Goal: Task Accomplishment & Management: Use online tool/utility

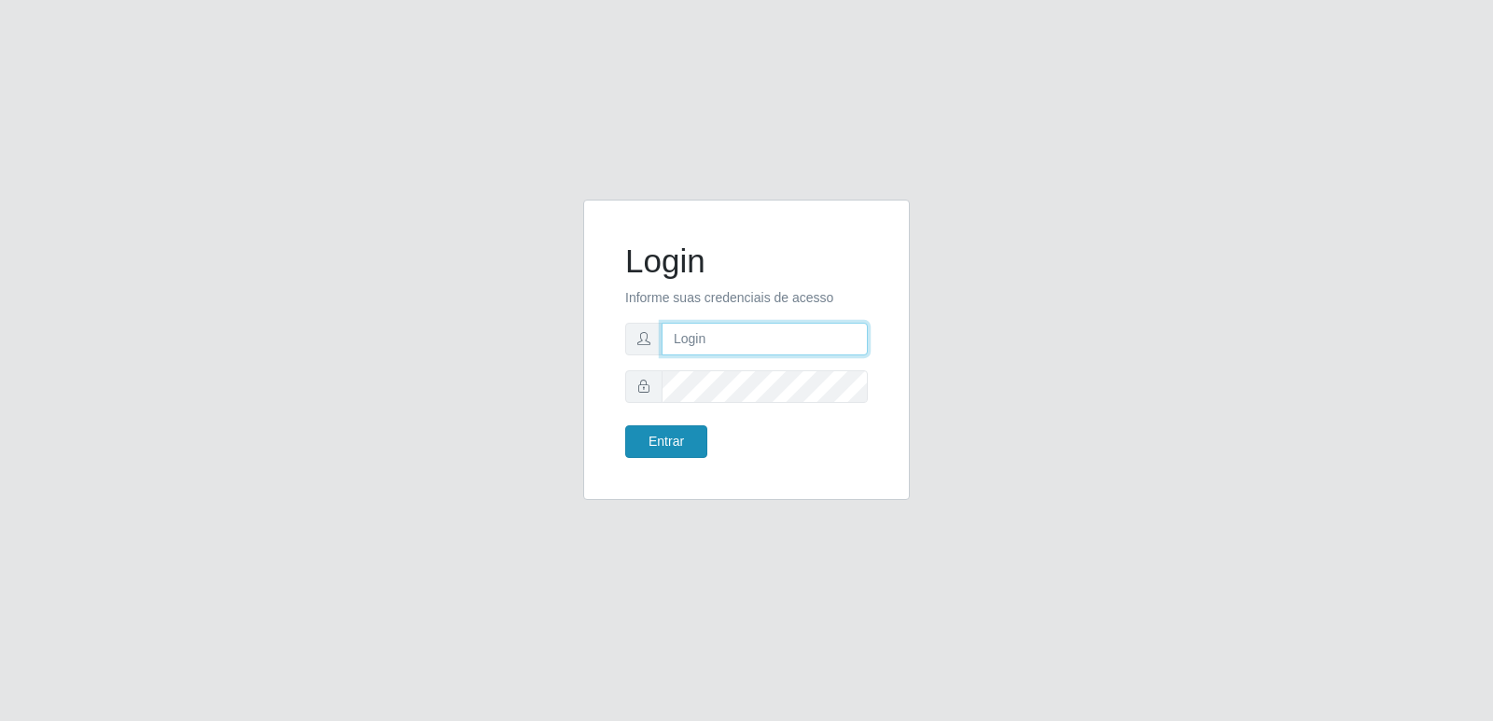
type input "[PERSON_NAME][EMAIL_ADDRESS][DOMAIN_NAME]"
click at [679, 452] on button "Entrar" at bounding box center [666, 442] width 82 height 33
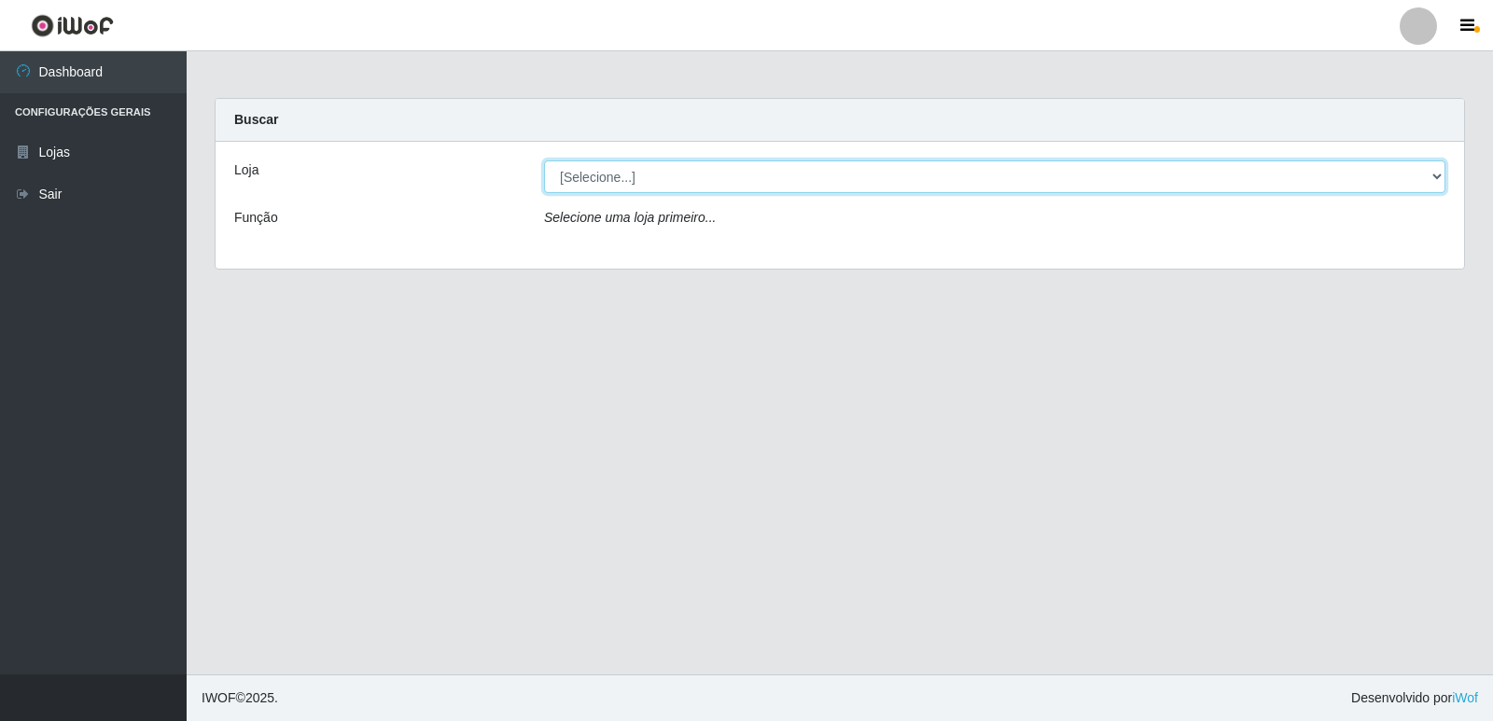
click at [623, 182] on select "[Selecione...] Hiper Queiroz - [GEOGRAPHIC_DATA] [GEOGRAPHIC_DATA] [GEOGRAPHIC_…" at bounding box center [995, 177] width 902 height 33
select select "516"
click at [544, 161] on select "[Selecione...] Hiper Queiroz - [GEOGRAPHIC_DATA] [GEOGRAPHIC_DATA] [GEOGRAPHIC_…" at bounding box center [995, 177] width 902 height 33
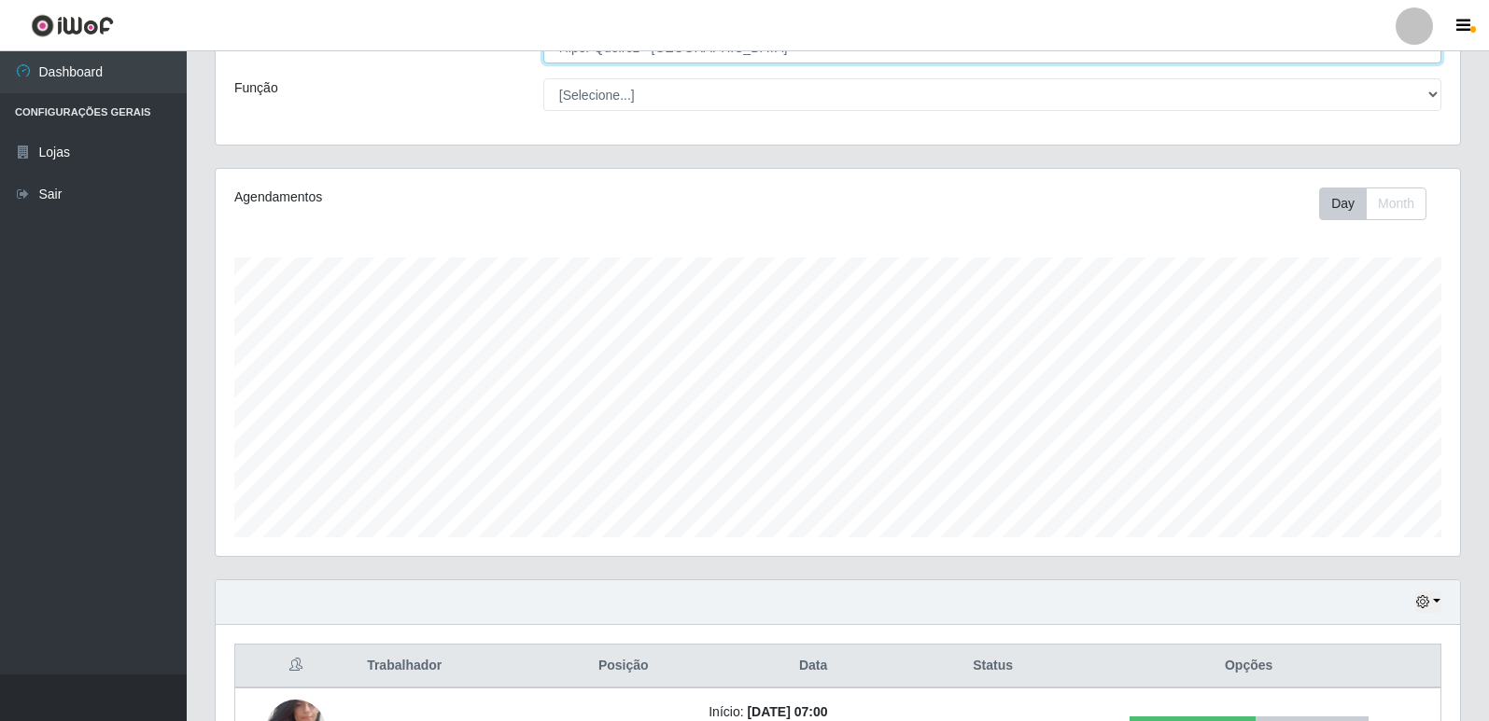
scroll to position [238, 0]
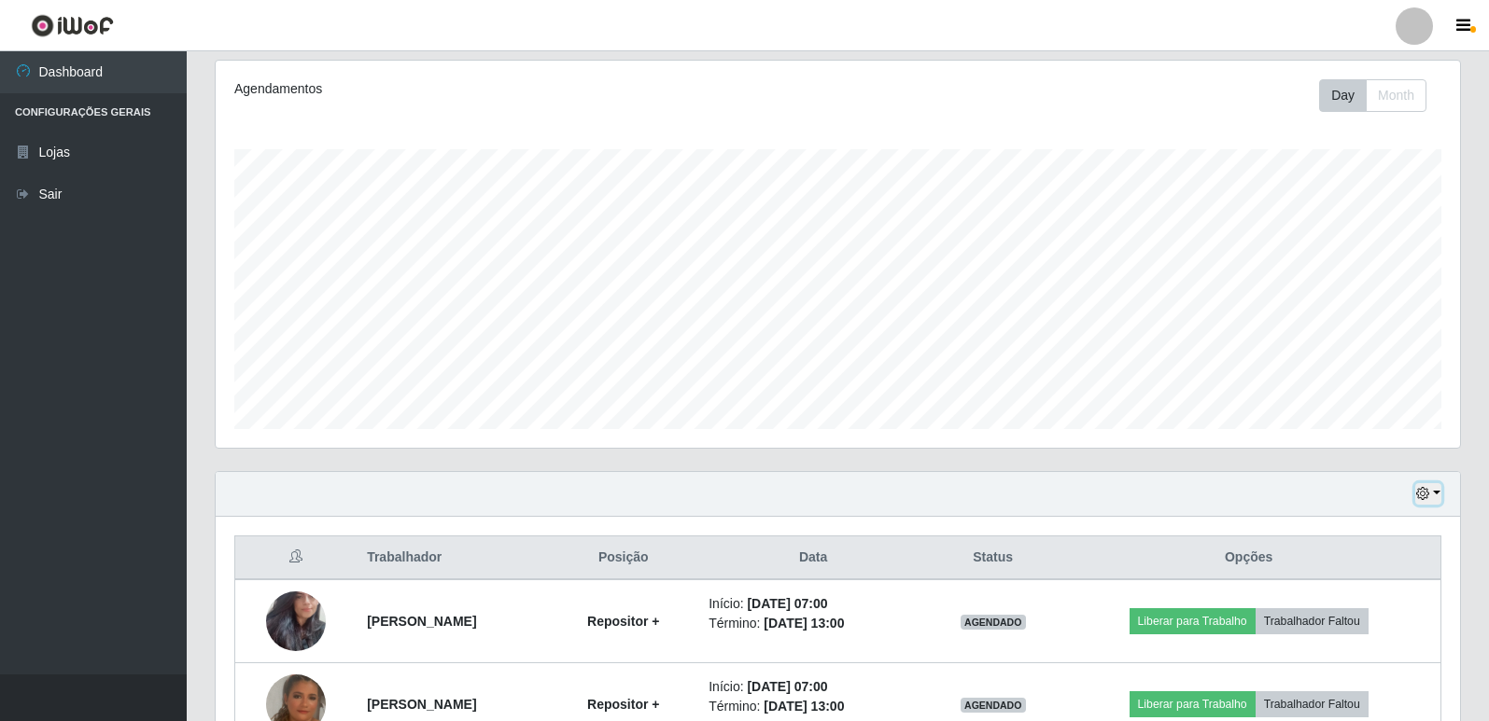
click at [1437, 498] on button "button" at bounding box center [1428, 493] width 26 height 21
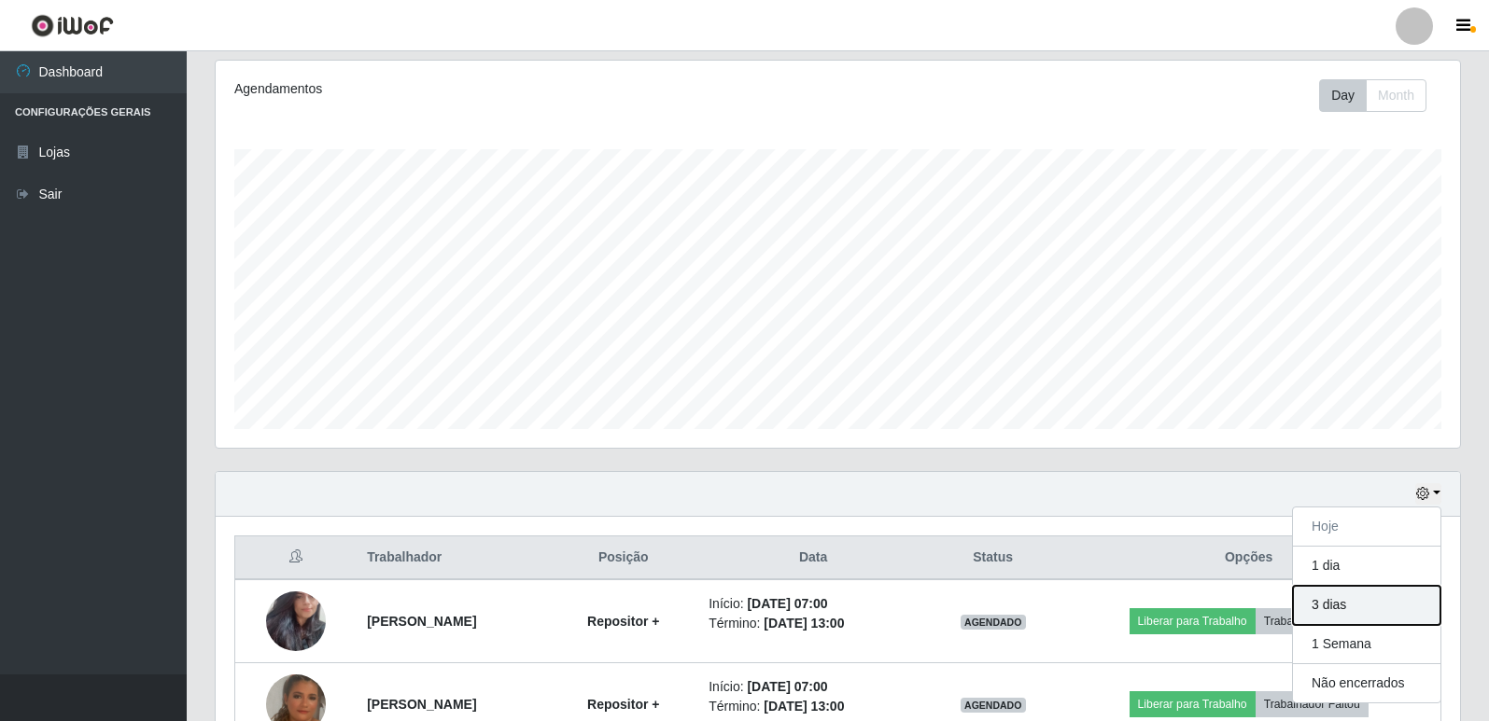
click at [1335, 608] on button "3 dias" at bounding box center [1366, 605] width 147 height 39
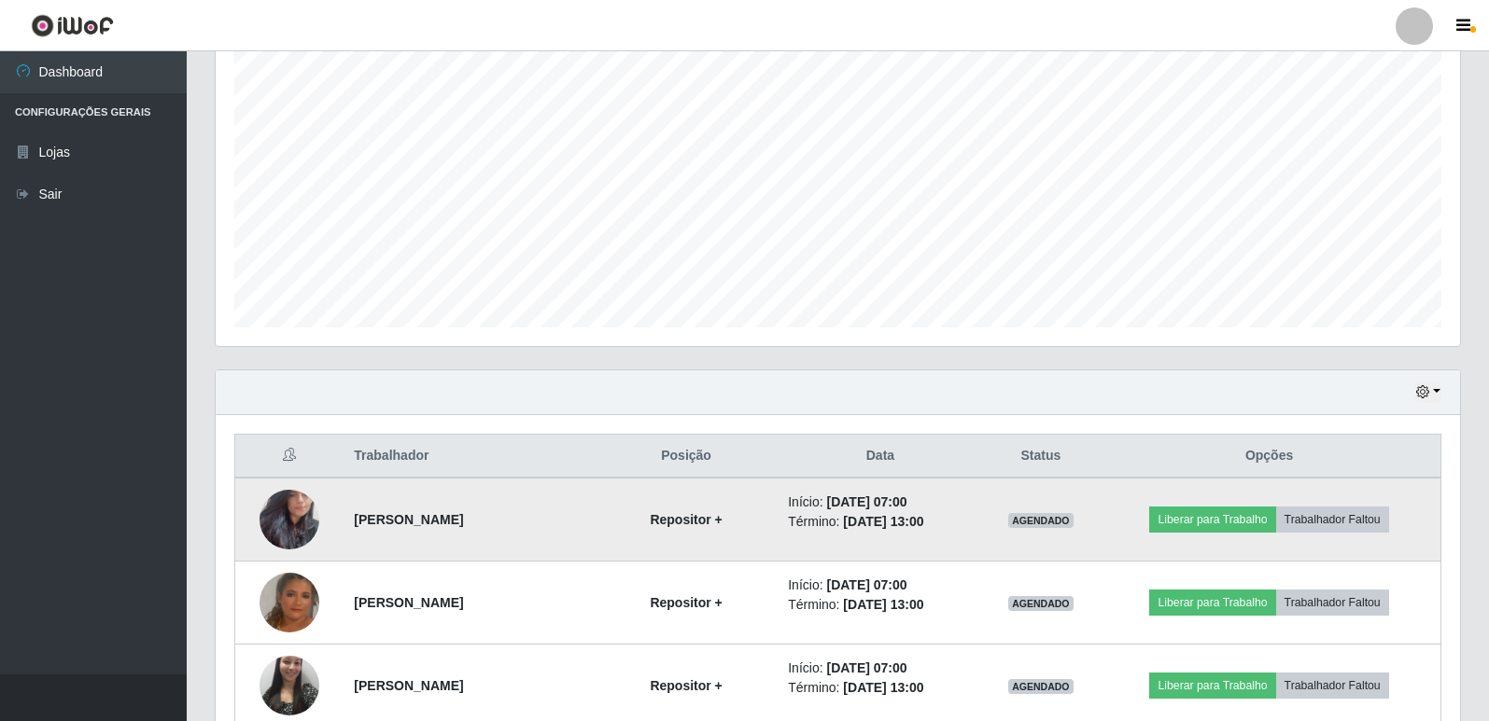
scroll to position [373, 0]
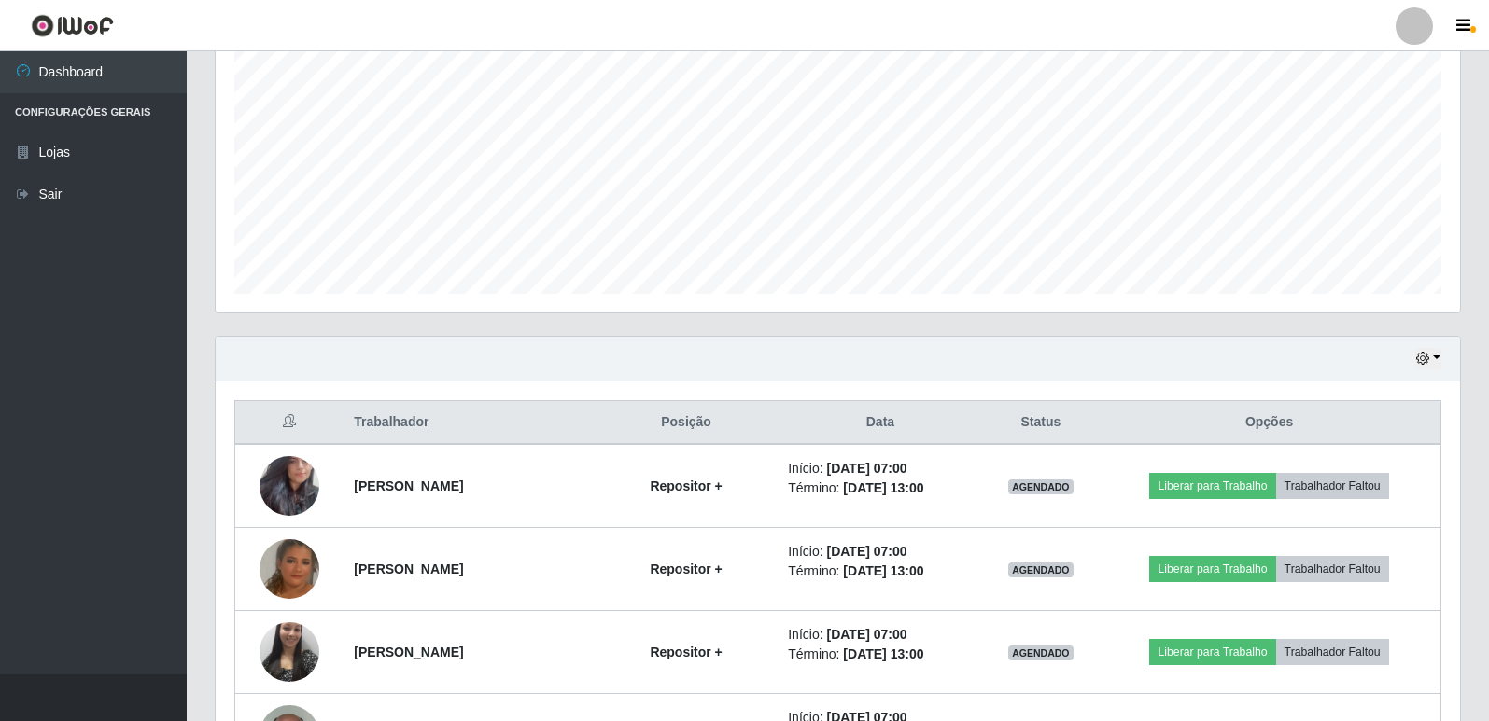
click at [1441, 356] on div "Hoje 1 dia 3 dias 1 Semana Não encerrados" at bounding box center [838, 359] width 1244 height 45
click at [1431, 361] on button "button" at bounding box center [1428, 358] width 26 height 21
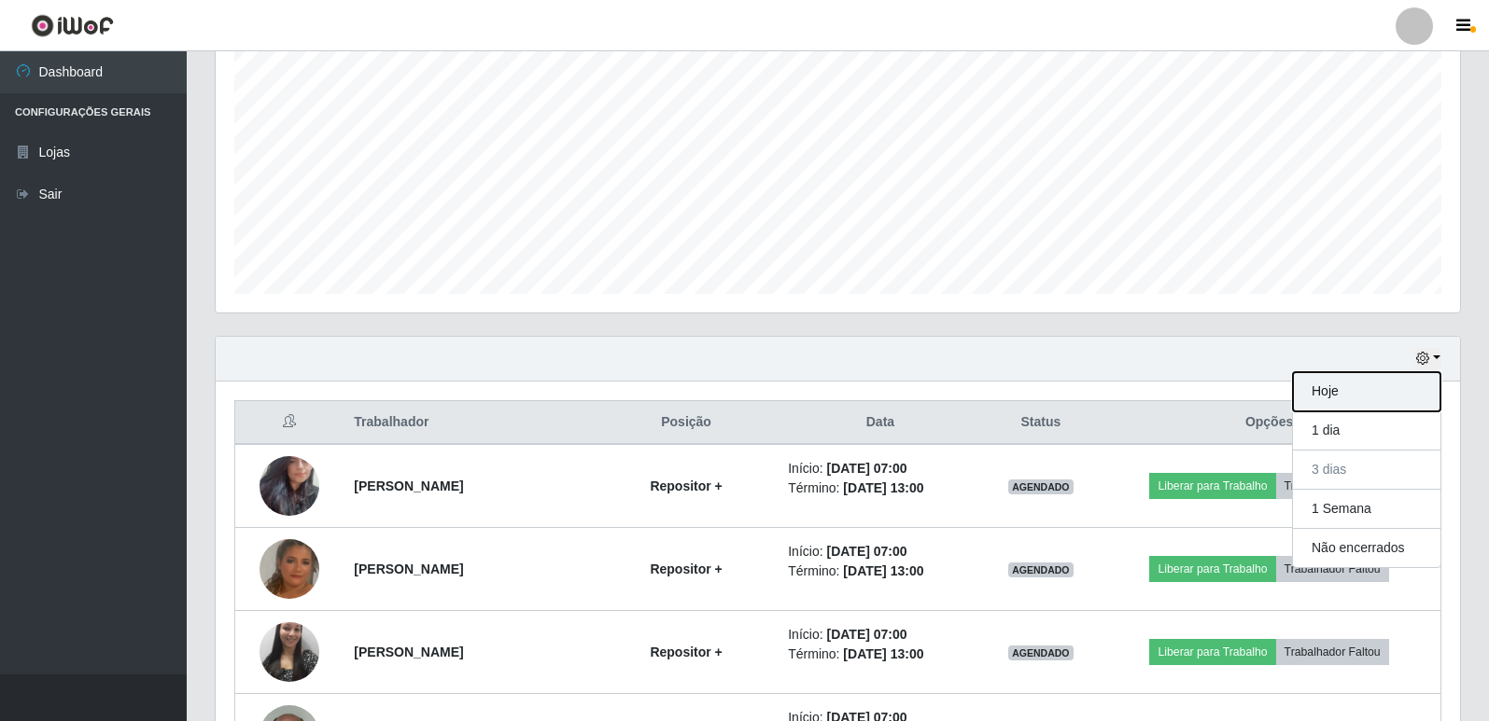
click at [1339, 400] on button "Hoje" at bounding box center [1366, 391] width 147 height 39
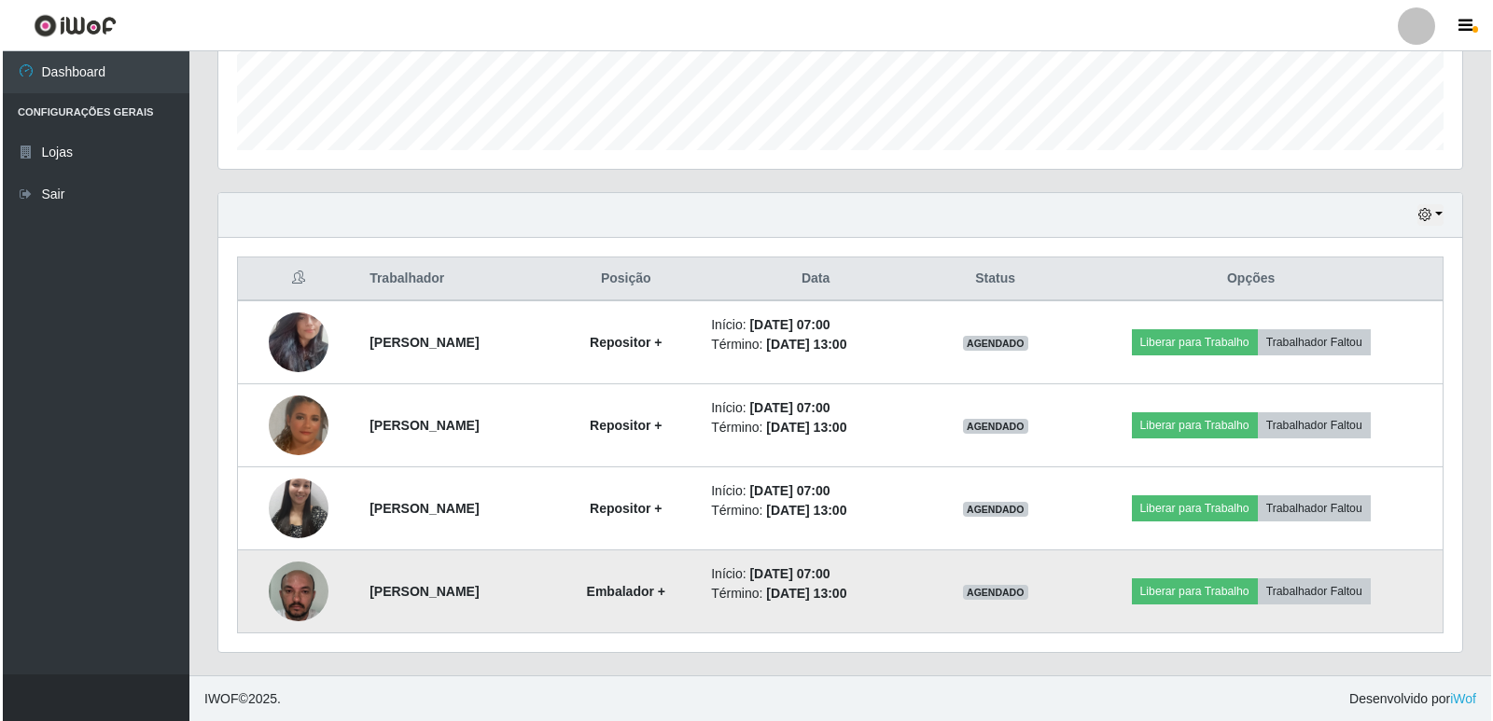
scroll to position [518, 0]
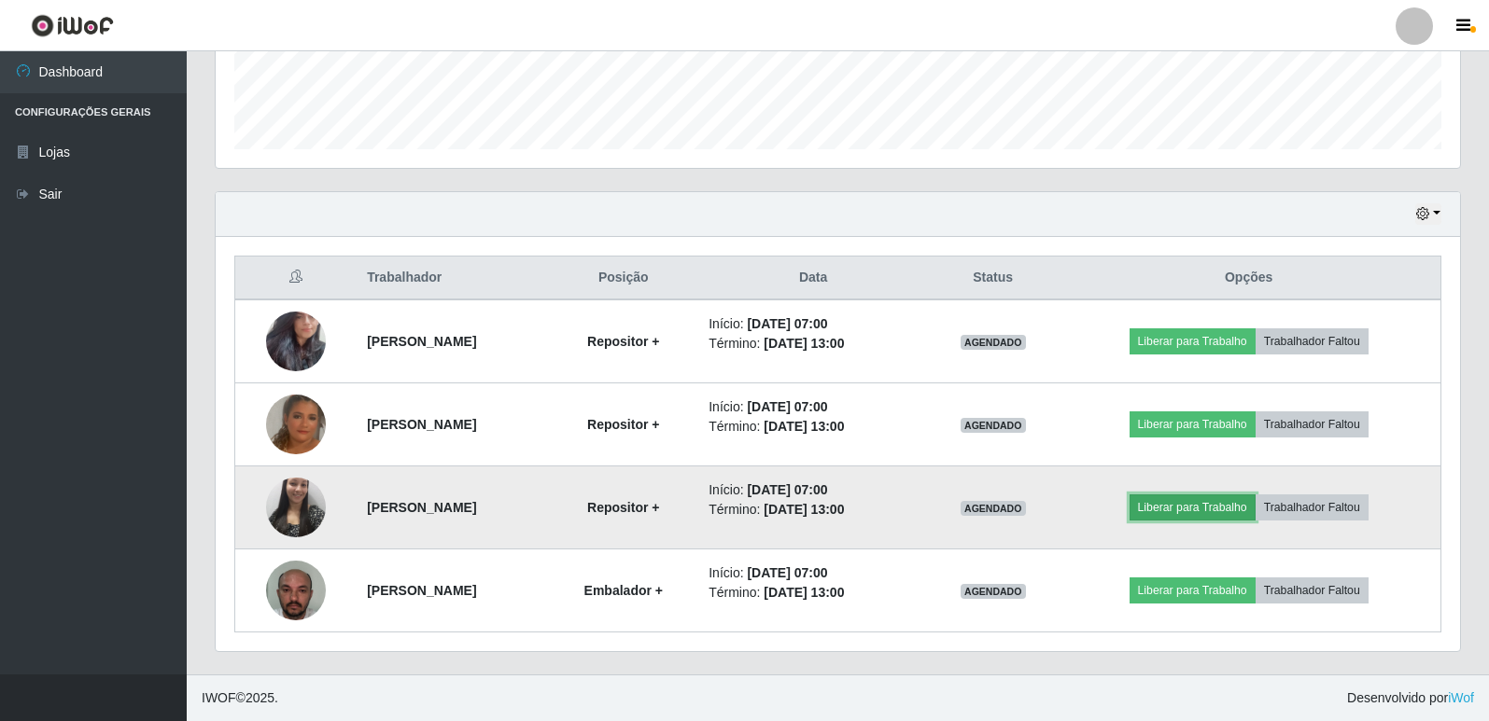
click at [1203, 502] on button "Liberar para Trabalho" at bounding box center [1192, 508] width 126 height 26
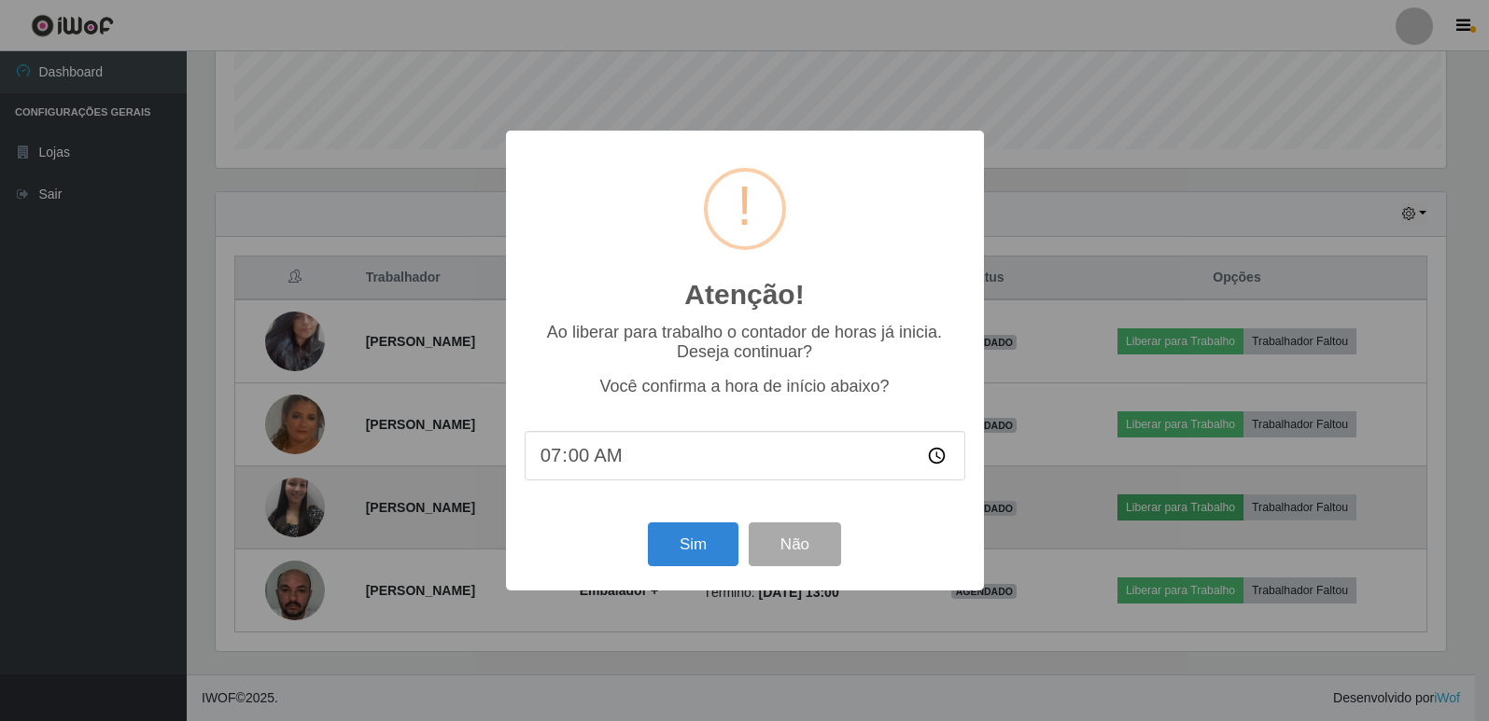
scroll to position [387, 1235]
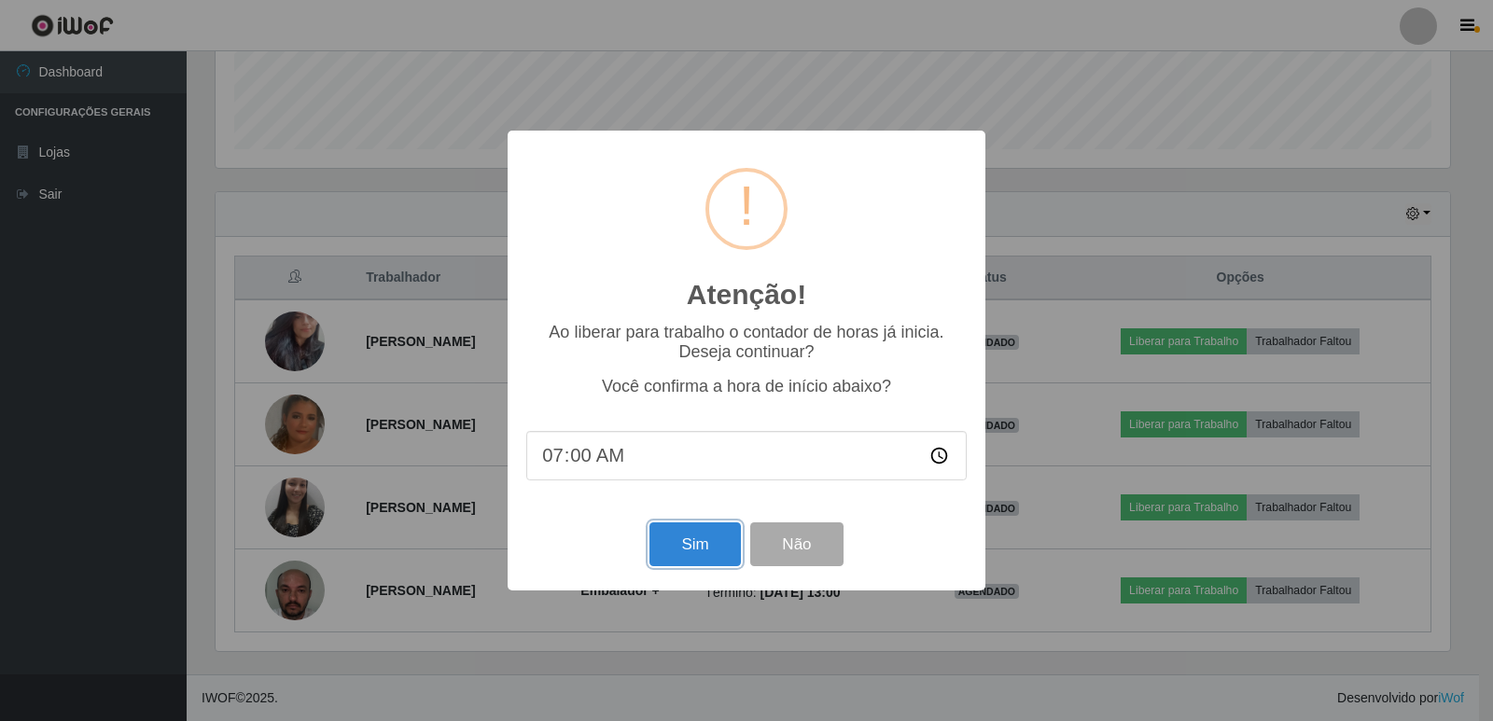
drag, startPoint x: 720, startPoint y: 543, endPoint x: 729, endPoint y: 541, distance: 9.5
click at [719, 543] on button "Sim" at bounding box center [695, 545] width 91 height 44
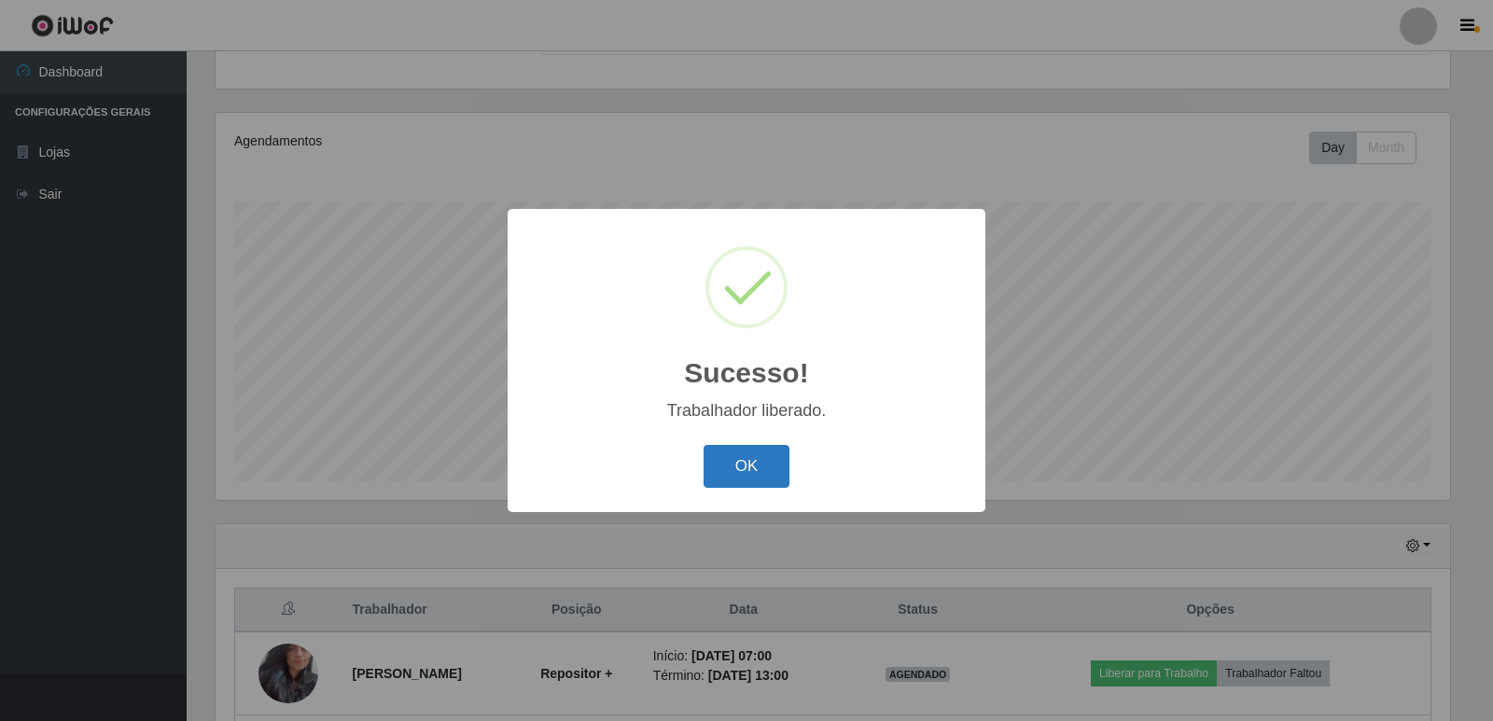
click at [760, 462] on button "OK" at bounding box center [747, 467] width 87 height 44
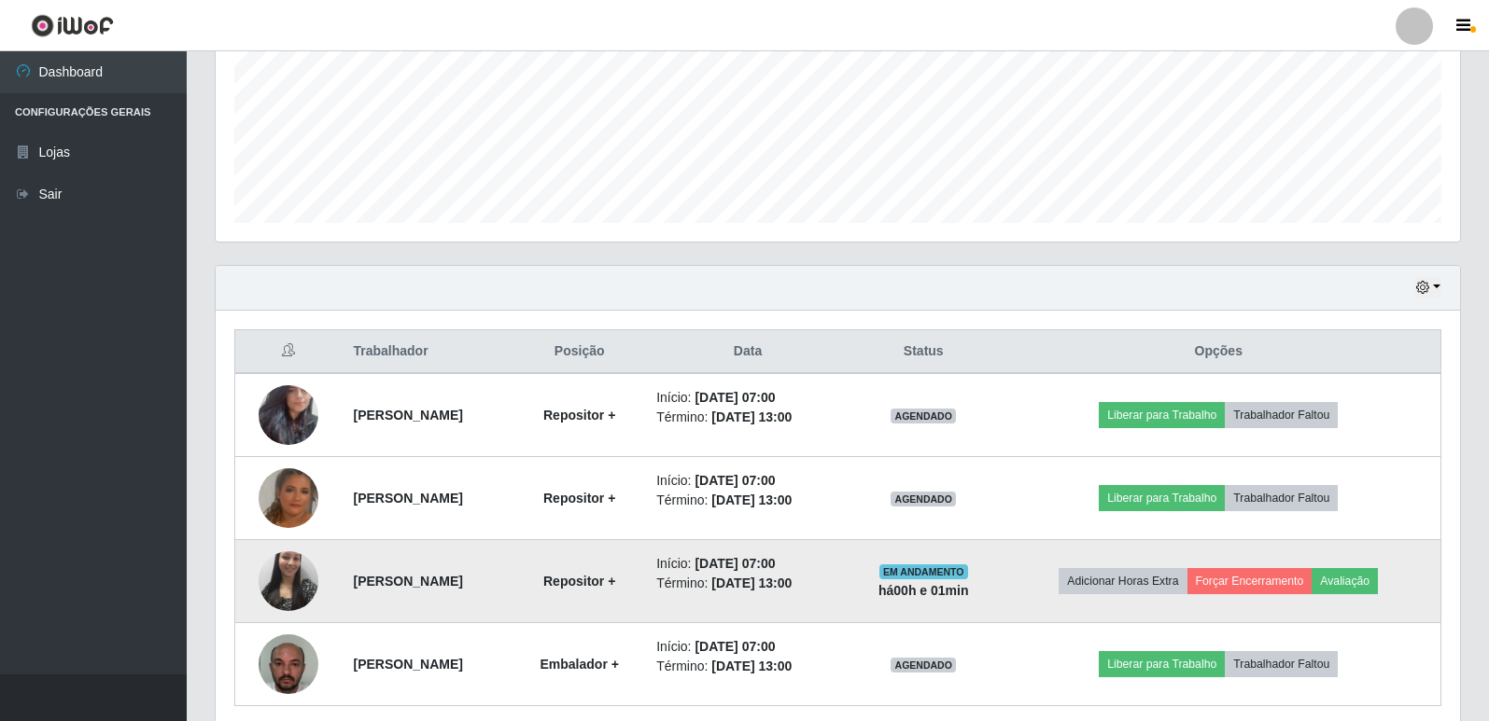
scroll to position [518, 0]
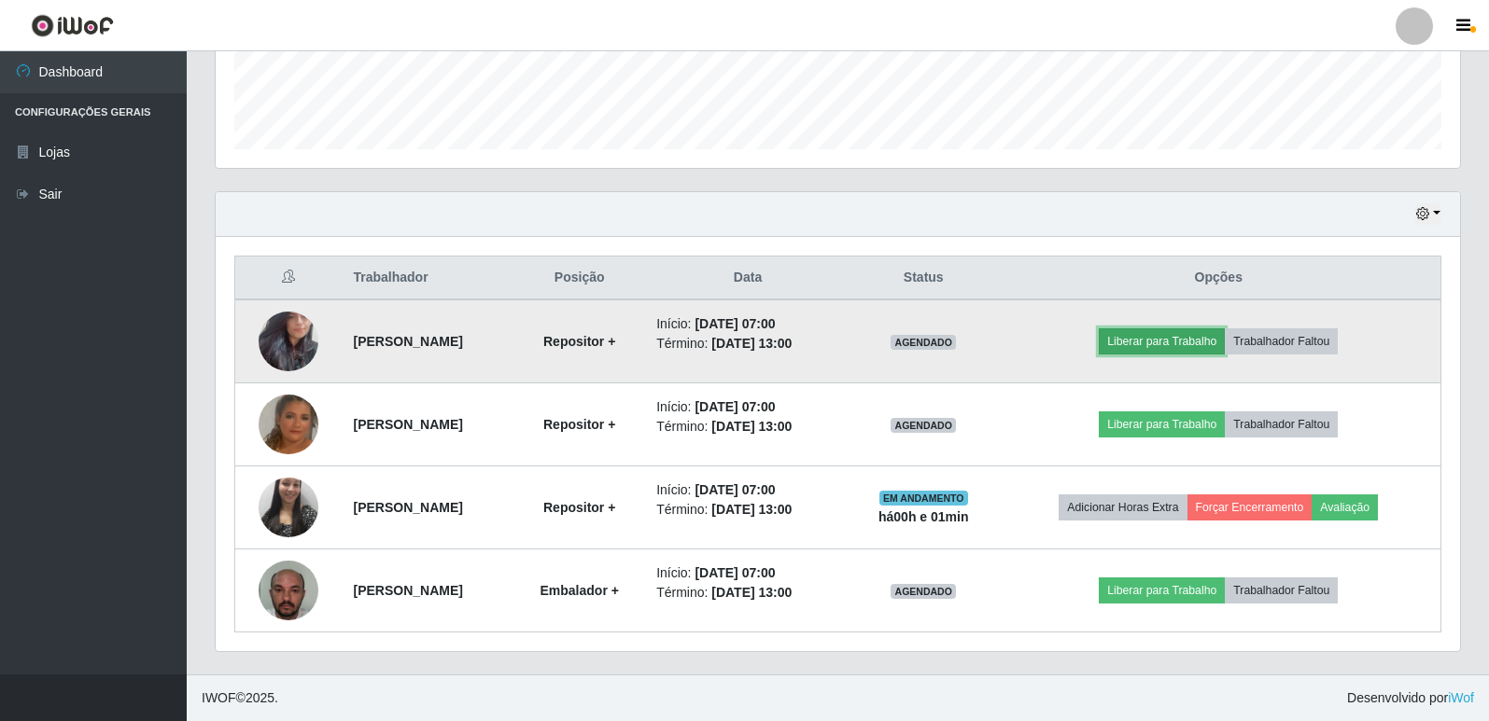
click at [1223, 338] on button "Liberar para Trabalho" at bounding box center [1162, 342] width 126 height 26
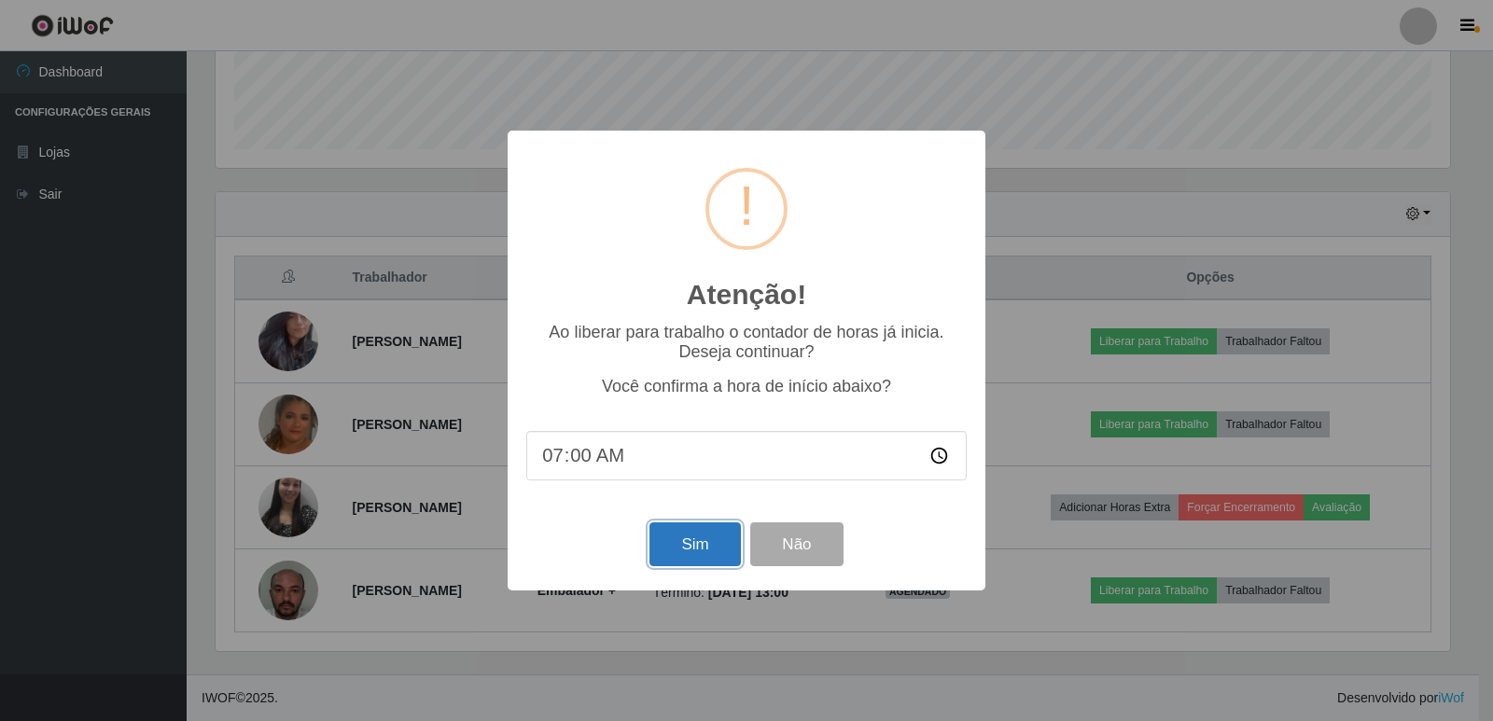
click at [725, 540] on button "Sim" at bounding box center [695, 545] width 91 height 44
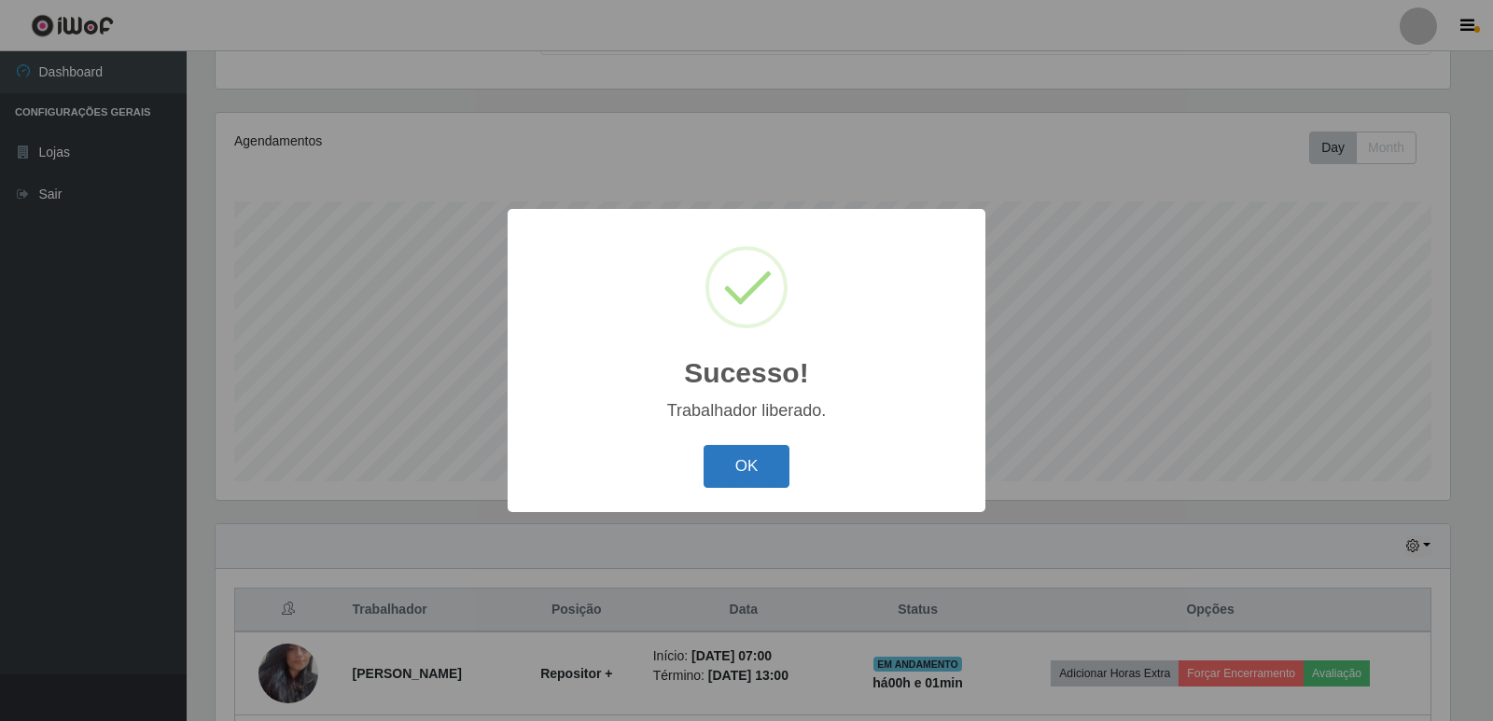
click at [753, 462] on button "OK" at bounding box center [747, 467] width 87 height 44
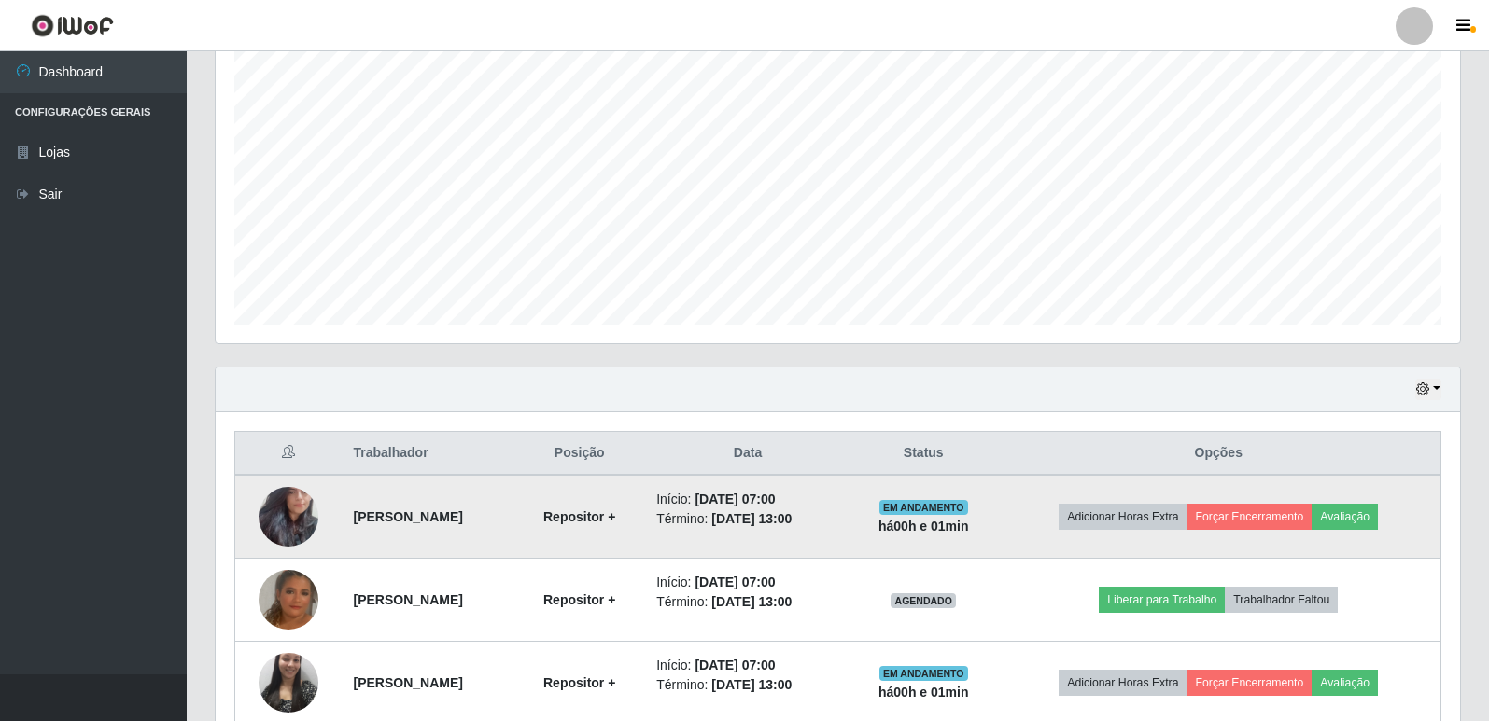
scroll to position [518, 0]
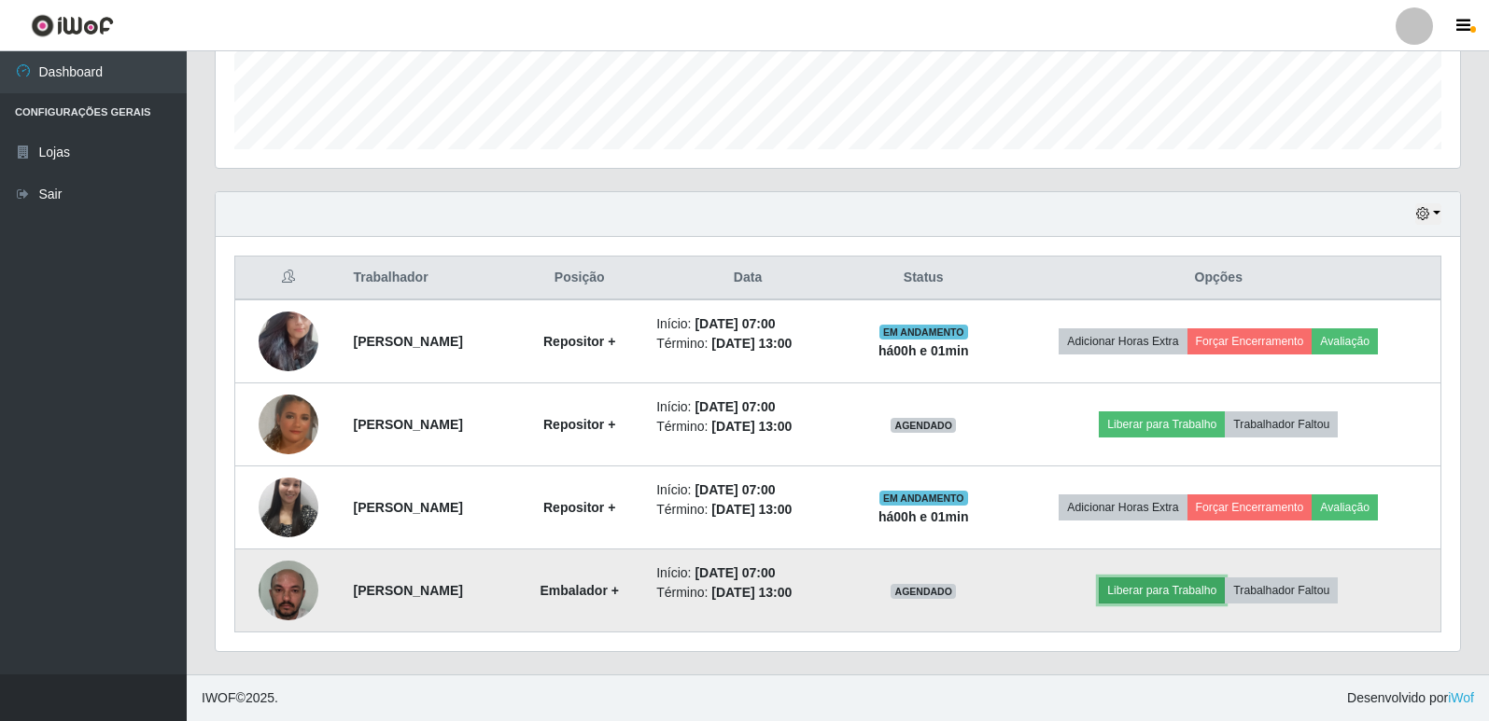
click at [1225, 599] on button "Liberar para Trabalho" at bounding box center [1162, 591] width 126 height 26
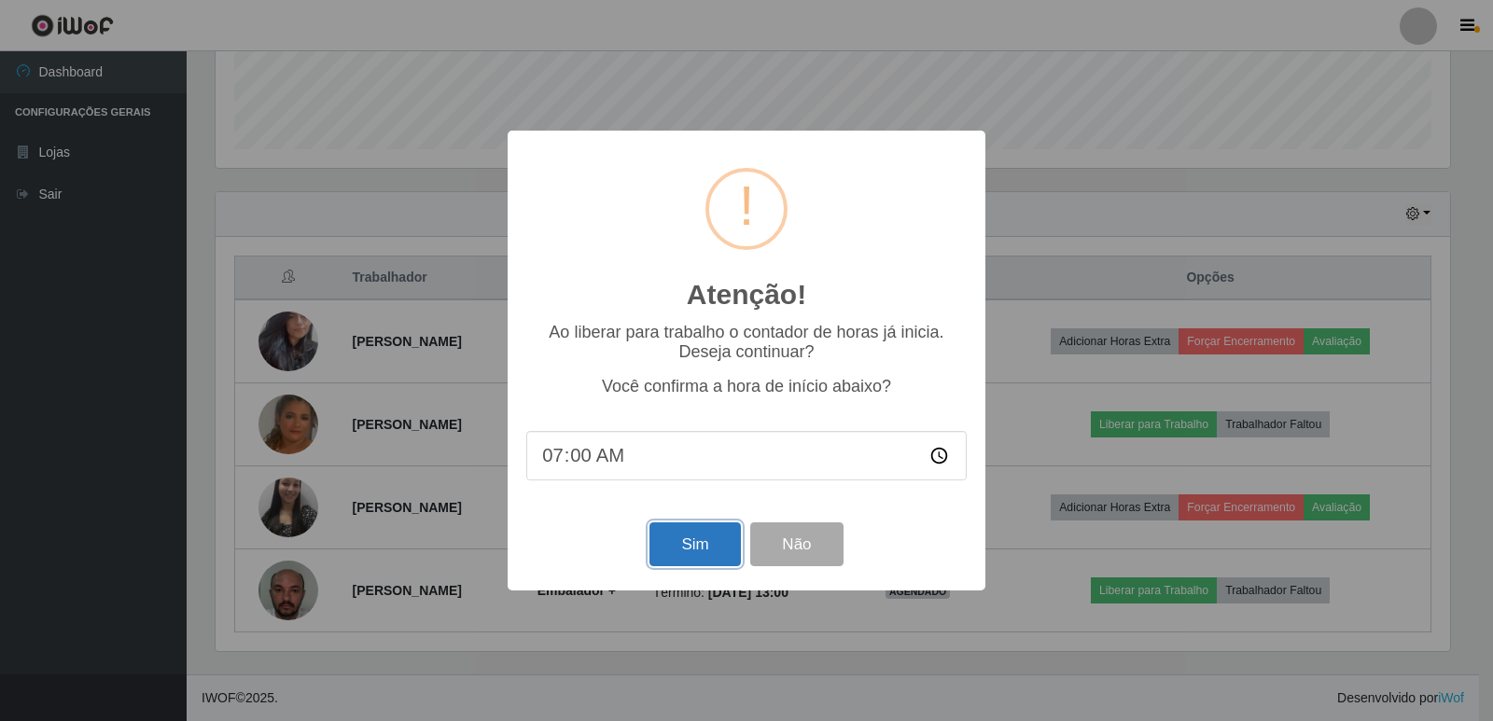
click at [707, 546] on button "Sim" at bounding box center [695, 545] width 91 height 44
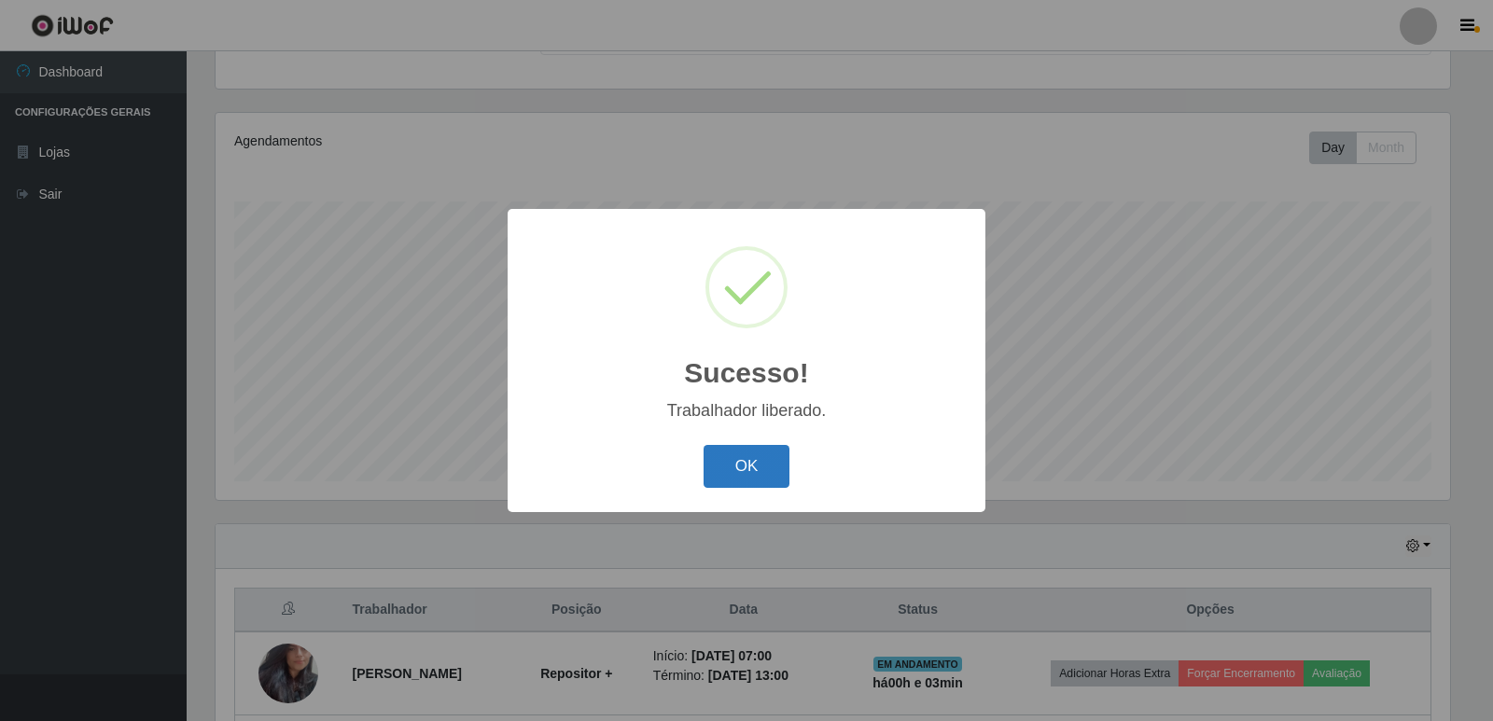
click at [724, 466] on button "OK" at bounding box center [747, 467] width 87 height 44
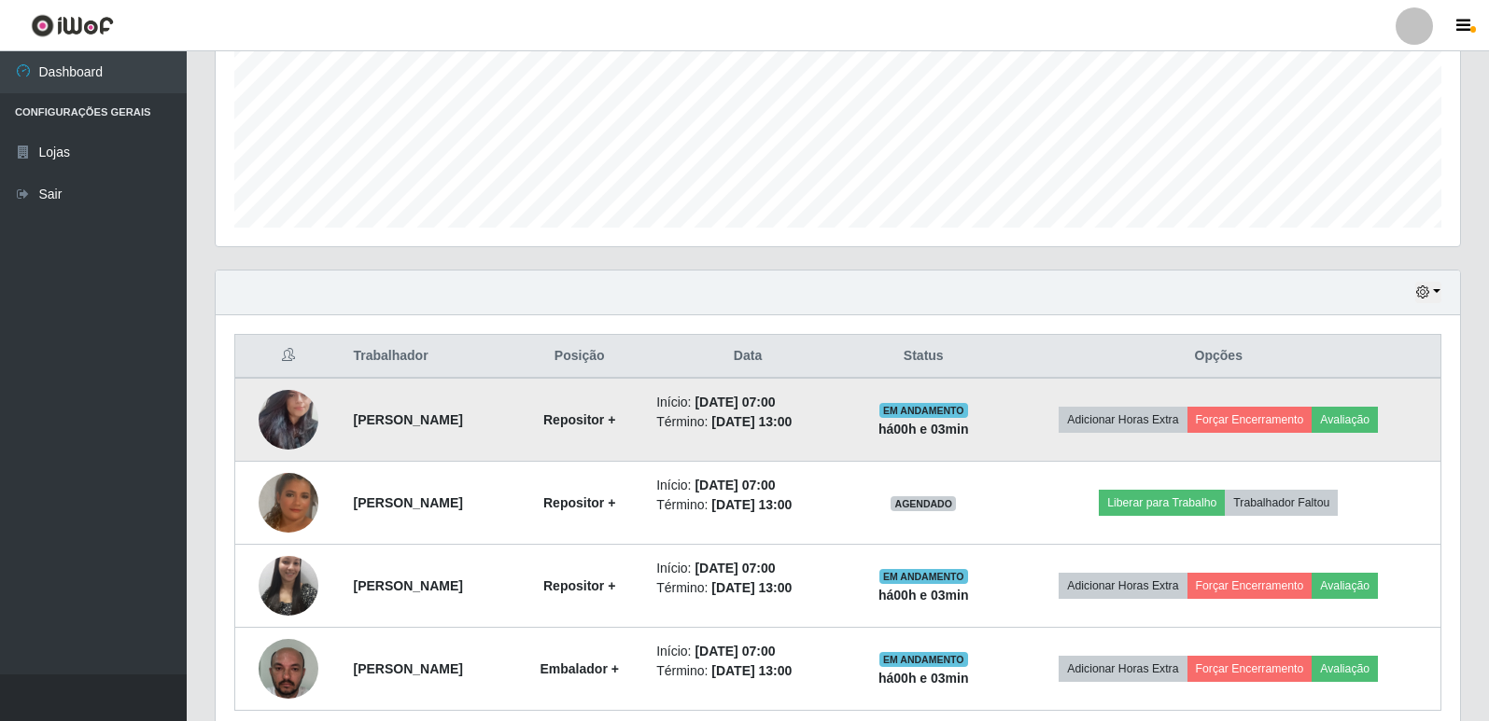
scroll to position [518, 0]
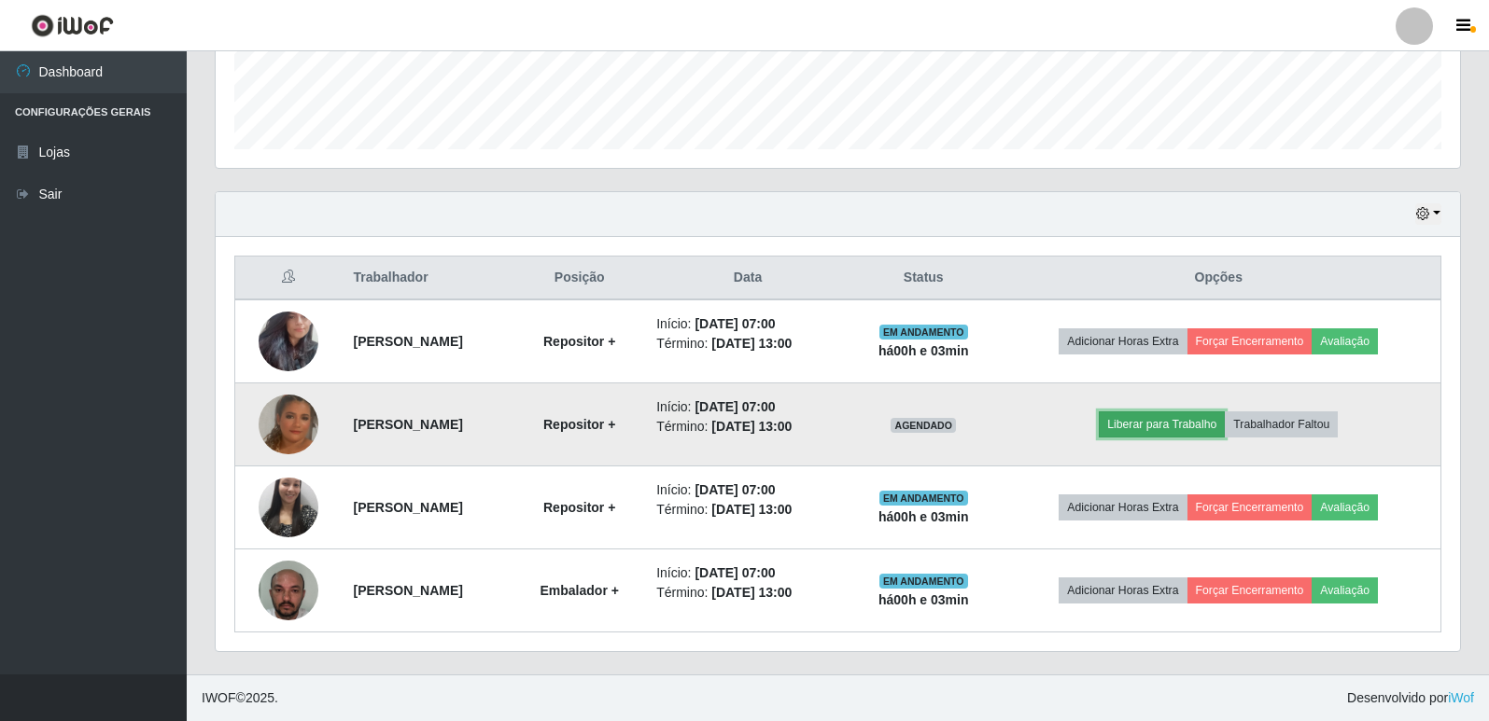
click at [1187, 427] on button "Liberar para Trabalho" at bounding box center [1162, 425] width 126 height 26
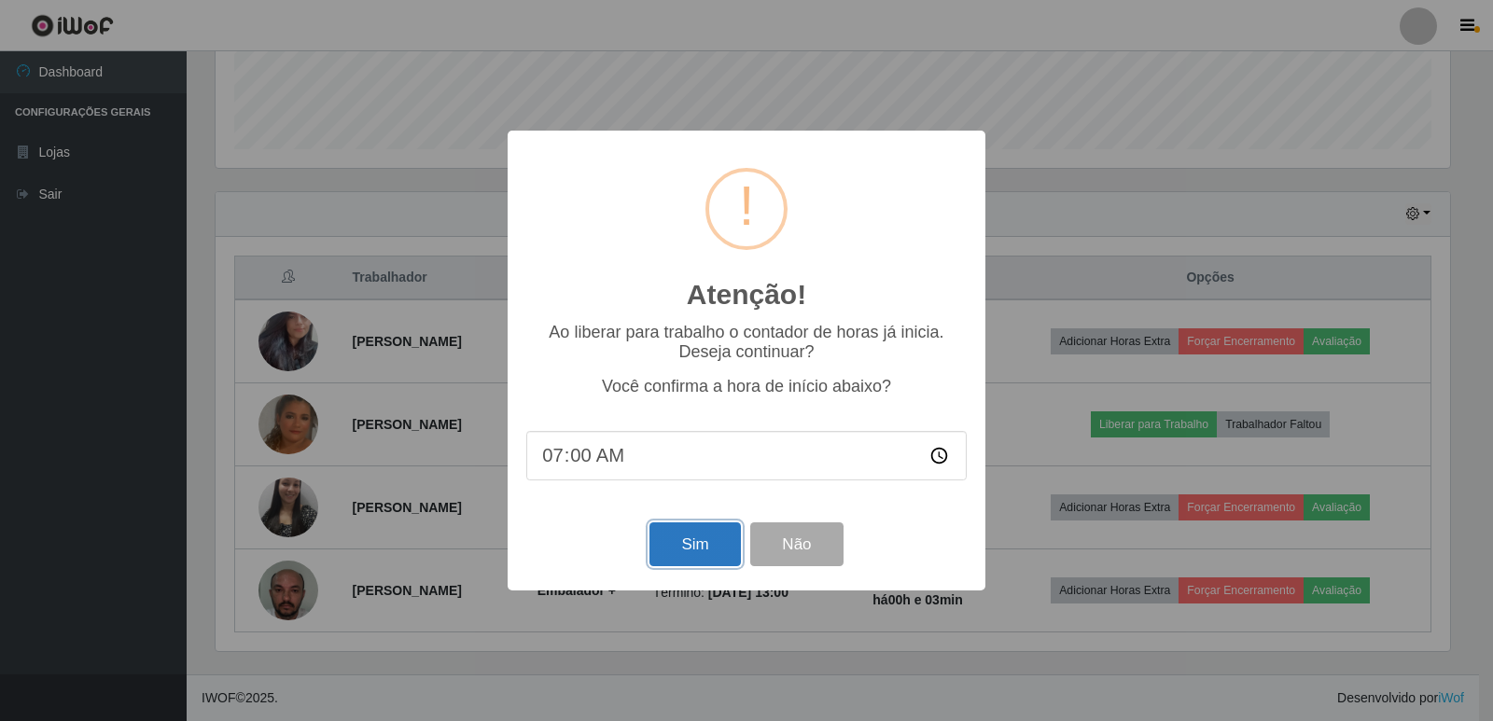
click at [711, 559] on button "Sim" at bounding box center [695, 545] width 91 height 44
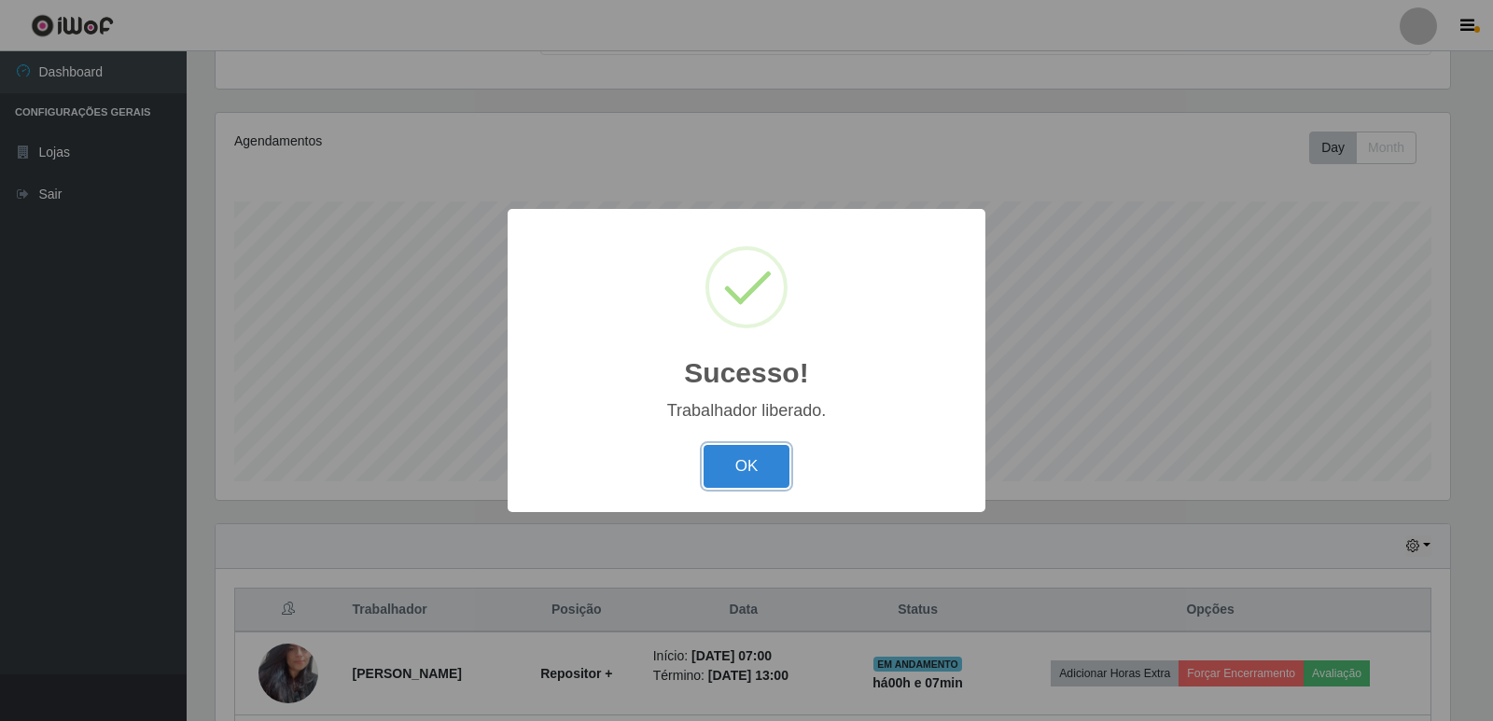
click at [726, 470] on button "OK" at bounding box center [747, 467] width 87 height 44
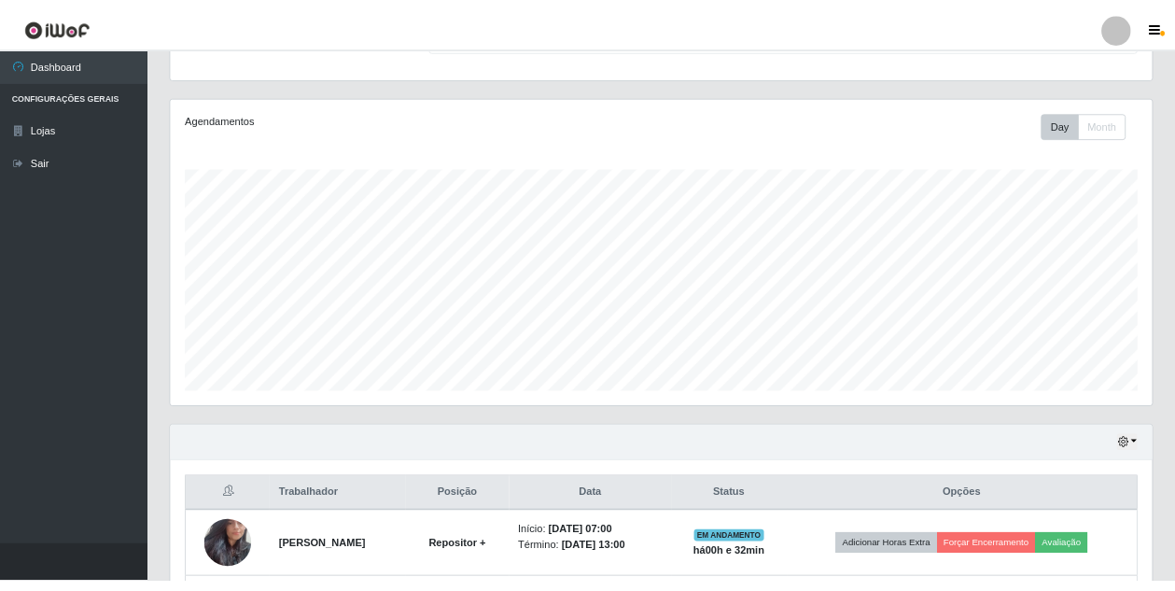
scroll to position [932963, 932420]
